Goal: Complete application form: Complete application form

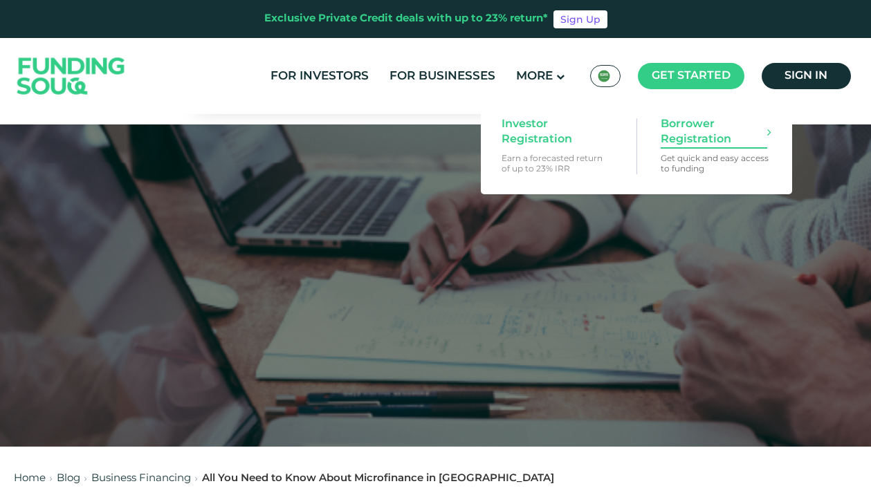
click at [684, 124] on span "Borrower Registration" at bounding box center [713, 132] width 107 height 30
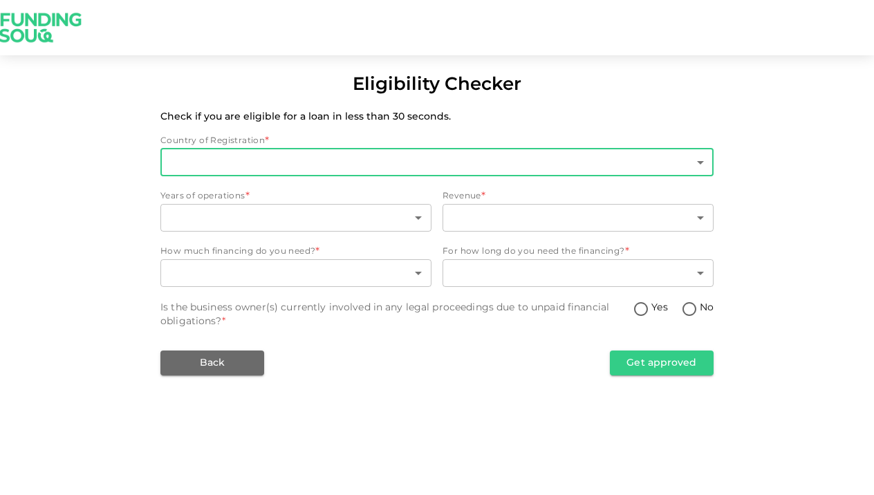
type input "2"
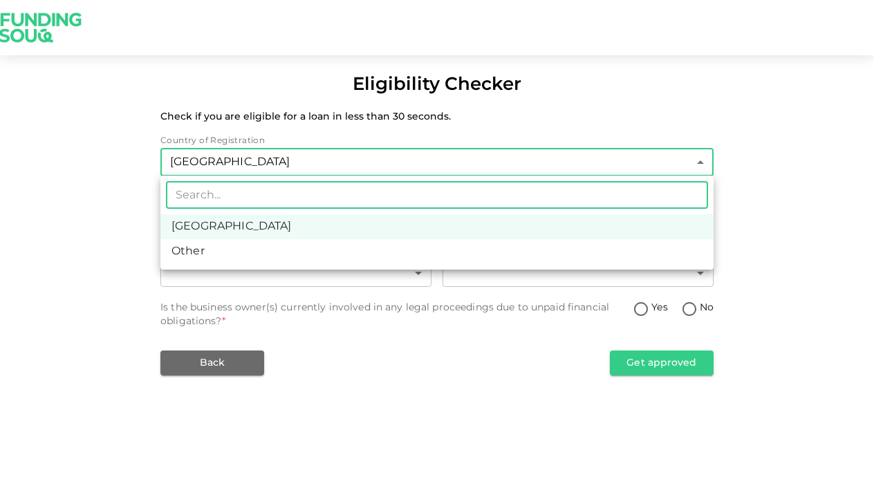
click at [583, 160] on body "Eligibility Checker Check if you are eligible for a loan in less than 30 second…" at bounding box center [437, 247] width 874 height 495
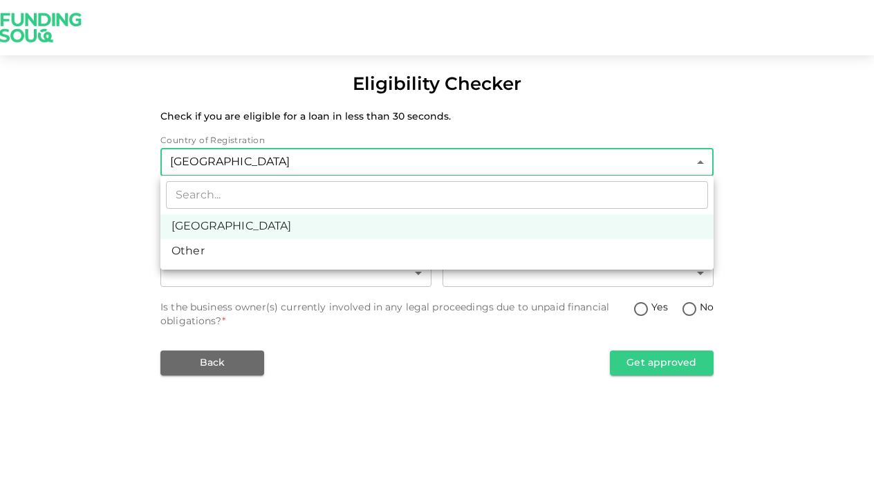
click at [598, 127] on div at bounding box center [437, 247] width 874 height 495
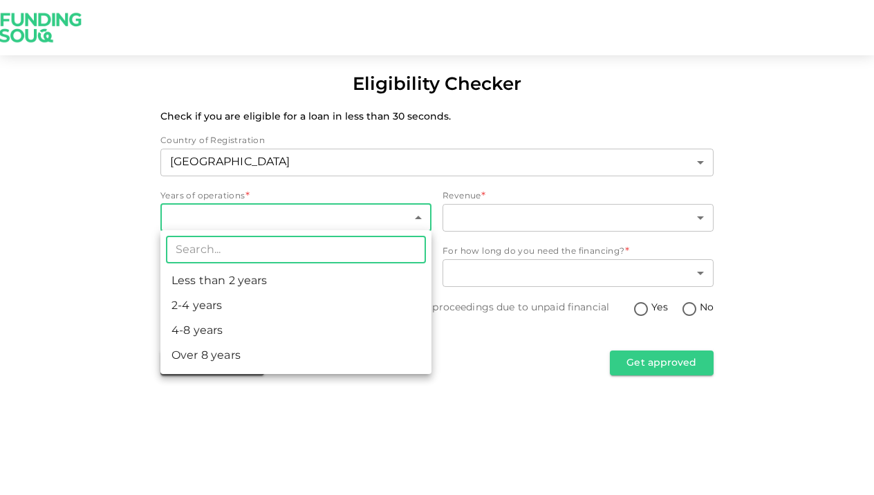
click at [387, 216] on body "Eligibility Checker Check if you are eligible for a loan in less than 30 second…" at bounding box center [437, 247] width 874 height 495
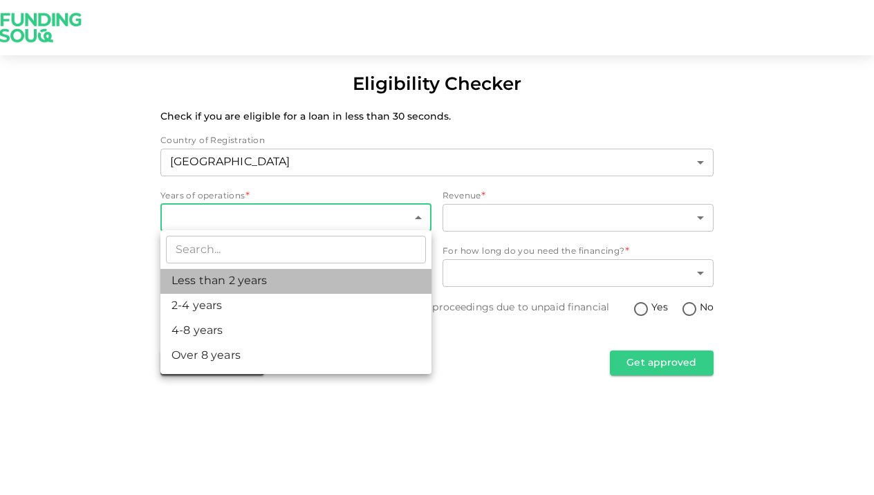
click at [337, 275] on li "Less than 2 years" at bounding box center [295, 281] width 271 height 25
type input "1"
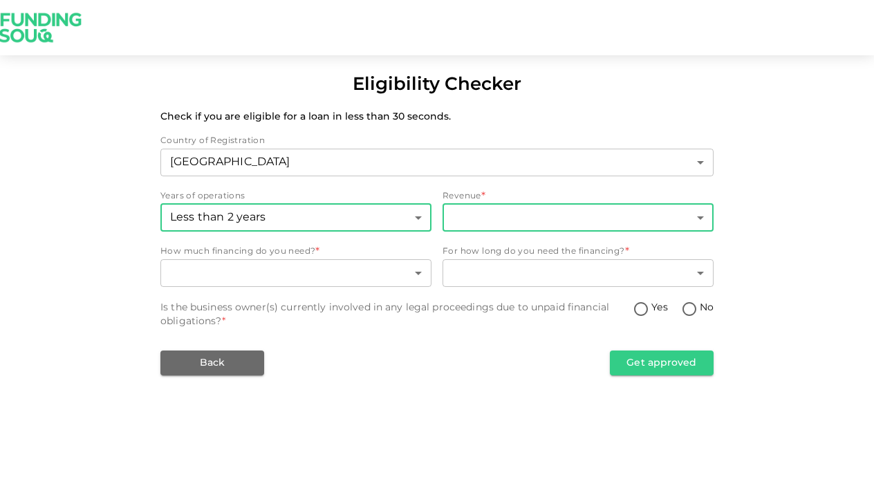
click at [461, 219] on body "Eligibility Checker Check if you are eligible for a loan in less than 30 second…" at bounding box center [437, 247] width 874 height 495
